Goal: Find contact information: Obtain details needed to contact an individual or organization

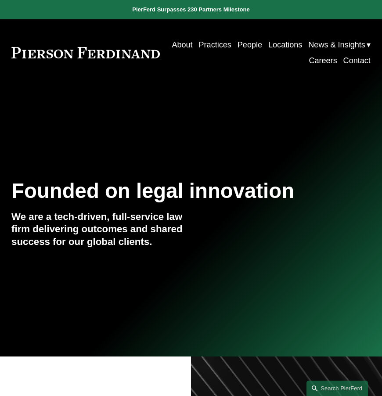
click at [302, 41] on link "Locations" at bounding box center [285, 45] width 34 height 16
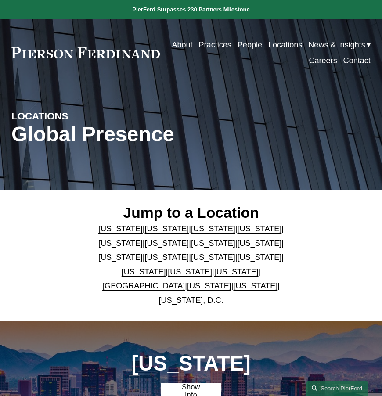
click at [145, 244] on link "[US_STATE]" at bounding box center [167, 243] width 44 height 9
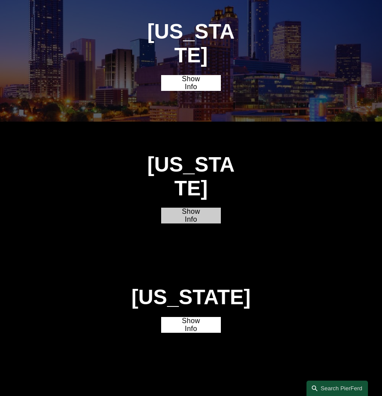
scroll to position [877, 0]
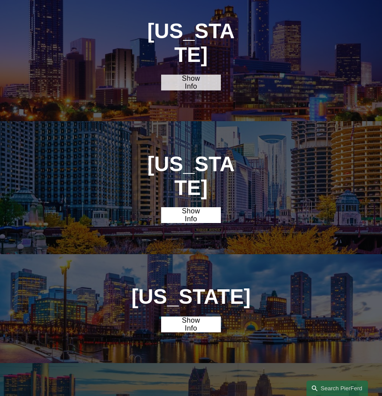
click at [193, 75] on link "Show Info" at bounding box center [191, 83] width 60 height 16
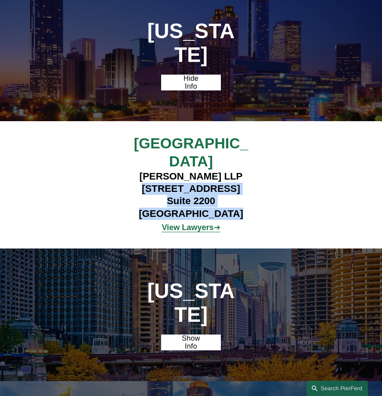
drag, startPoint x: 235, startPoint y: 185, endPoint x: 132, endPoint y: 161, distance: 105.5
click at [132, 170] on h4 "Pierson Ferdinand LLP 260 Peachtree Street NW Suite 2200 Atlanta, GA 30303" at bounding box center [191, 195] width 150 height 50
drag, startPoint x: 132, startPoint y: 161, endPoint x: 113, endPoint y: 180, distance: 27.0
click at [113, 180] on div "Atlanta Pierson Ferdinand LLP 260 Peachtree Street NW Suite 2200 Atlanta, GA 30…" at bounding box center [191, 184] width 382 height 101
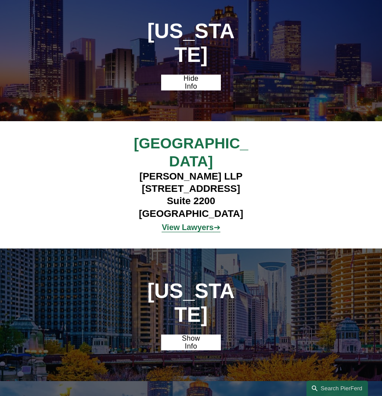
click at [338, 199] on div "Atlanta Pierson Ferdinand LLP 260 Peachtree Street NW Suite 2200 Atlanta, GA 30…" at bounding box center [191, 184] width 382 height 101
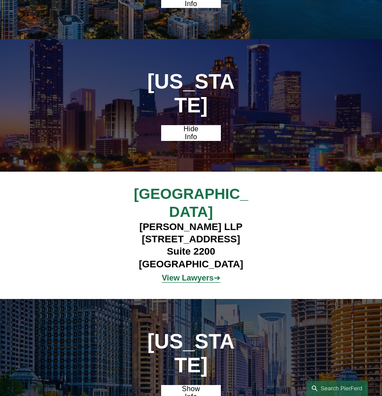
scroll to position [826, 0]
